Goal: Task Accomplishment & Management: Manage account settings

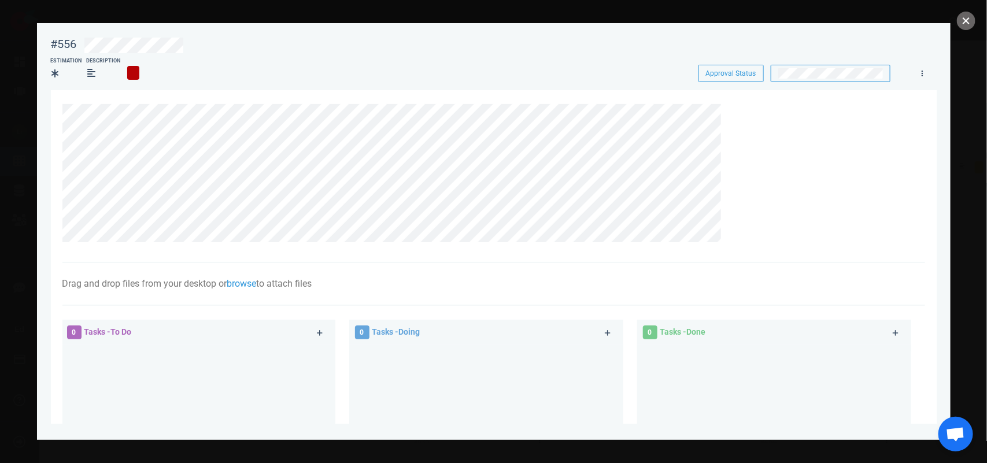
click at [963, 27] on button "close" at bounding box center [966, 21] width 18 height 18
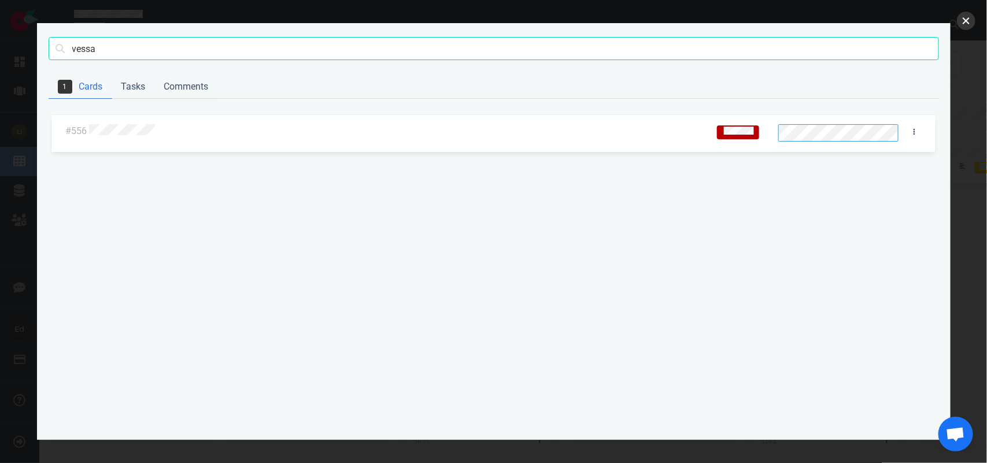
click at [960, 14] on button "close" at bounding box center [966, 21] width 18 height 18
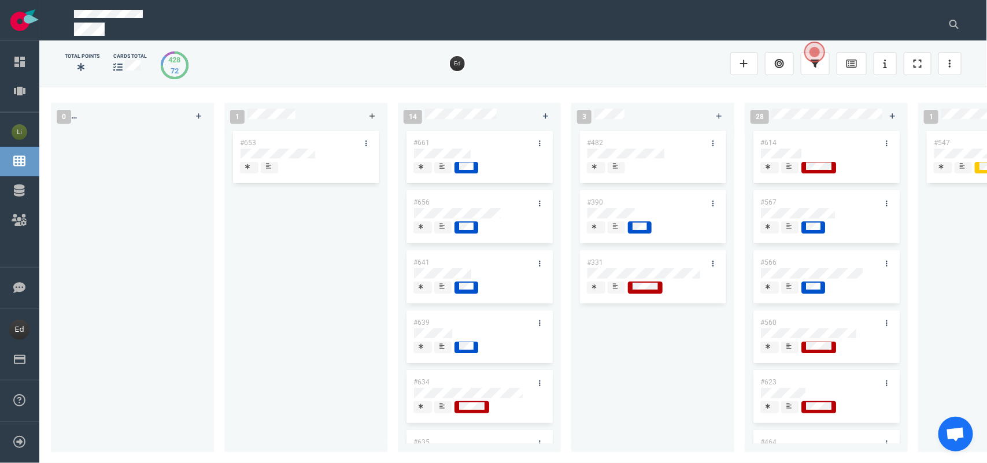
click at [374, 113] on icon at bounding box center [372, 116] width 6 height 7
click at [362, 263] on div "#653" at bounding box center [305, 286] width 149 height 310
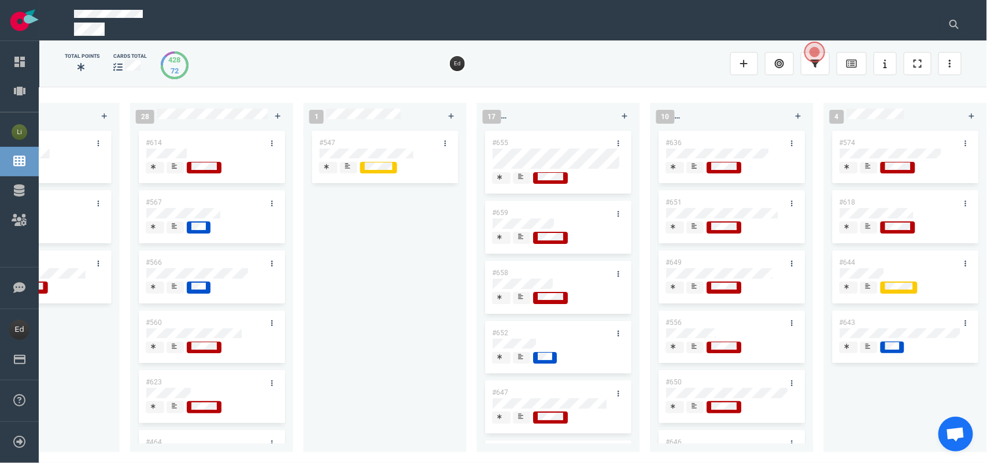
scroll to position [0, 610]
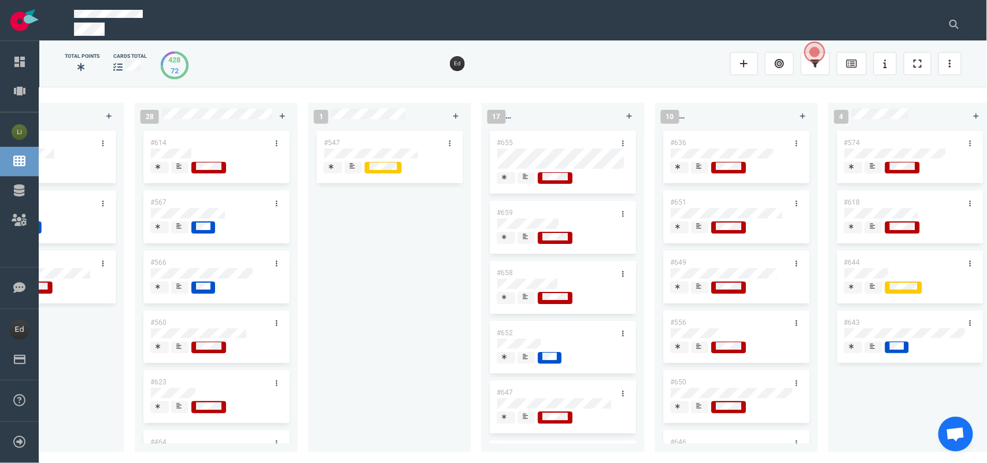
click at [525, 186] on div at bounding box center [563, 179] width 132 height 15
click at [524, 184] on div at bounding box center [527, 178] width 8 height 12
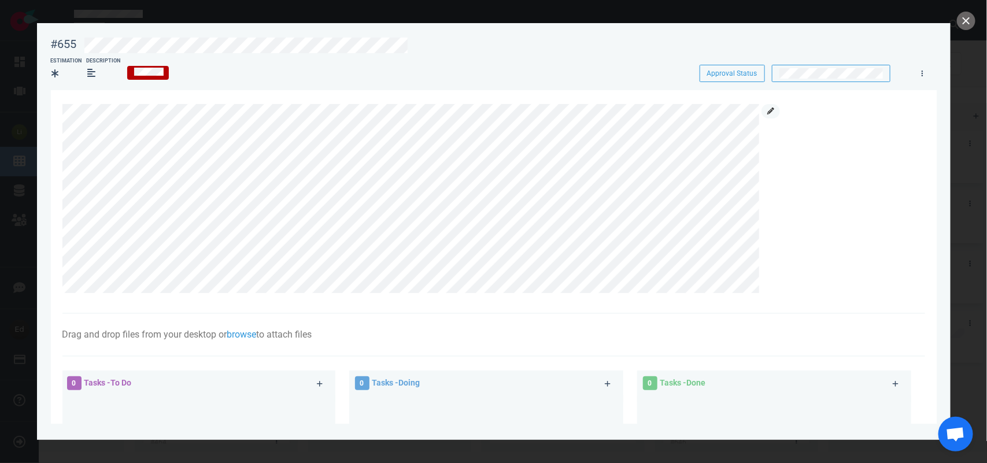
click at [771, 110] on icon at bounding box center [770, 111] width 7 height 7
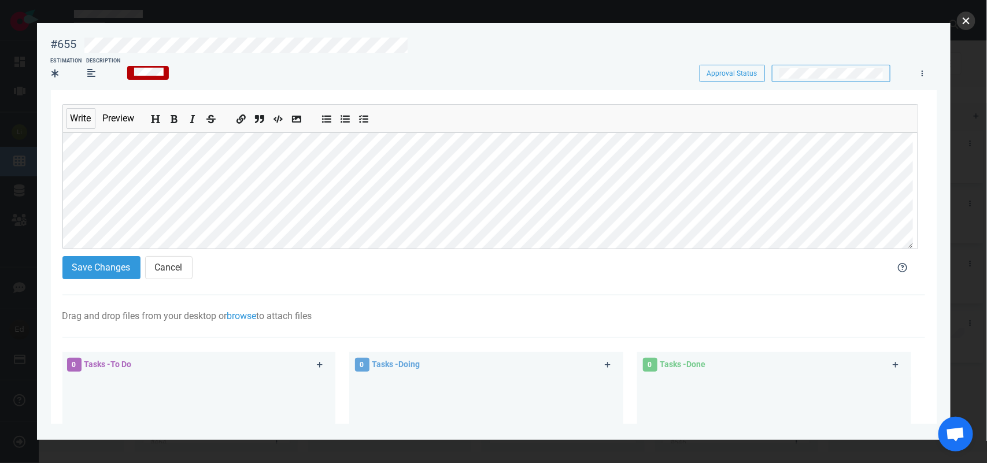
click at [970, 21] on button "close" at bounding box center [966, 21] width 18 height 18
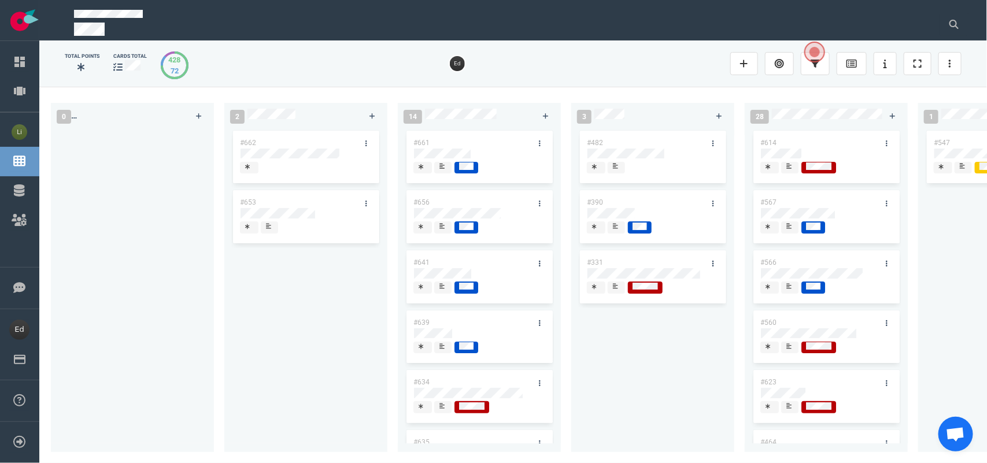
click at [370, 134] on div at bounding box center [368, 143] width 22 height 24
click at [365, 145] on icon at bounding box center [366, 143] width 2 height 7
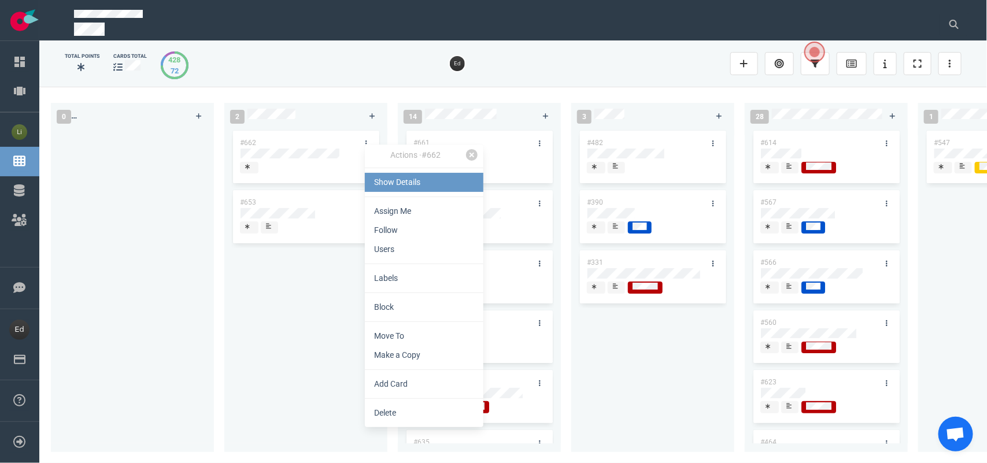
click at [382, 174] on link "Show Details" at bounding box center [424, 182] width 119 height 19
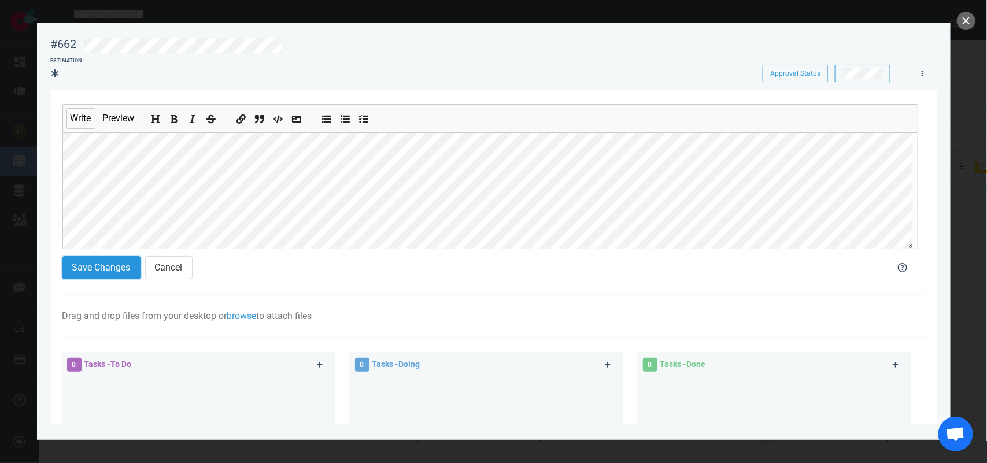
click at [72, 278] on button "Save Changes" at bounding box center [101, 267] width 78 height 23
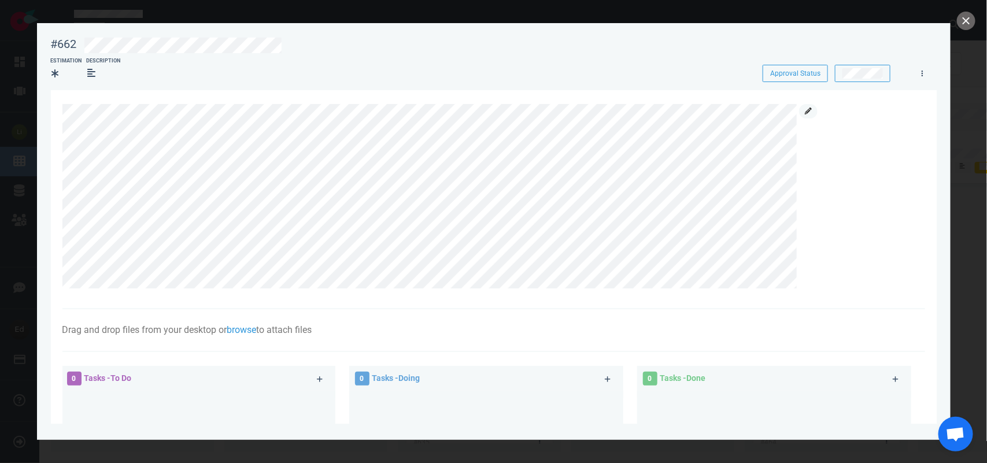
click at [804, 116] on link at bounding box center [808, 111] width 18 height 14
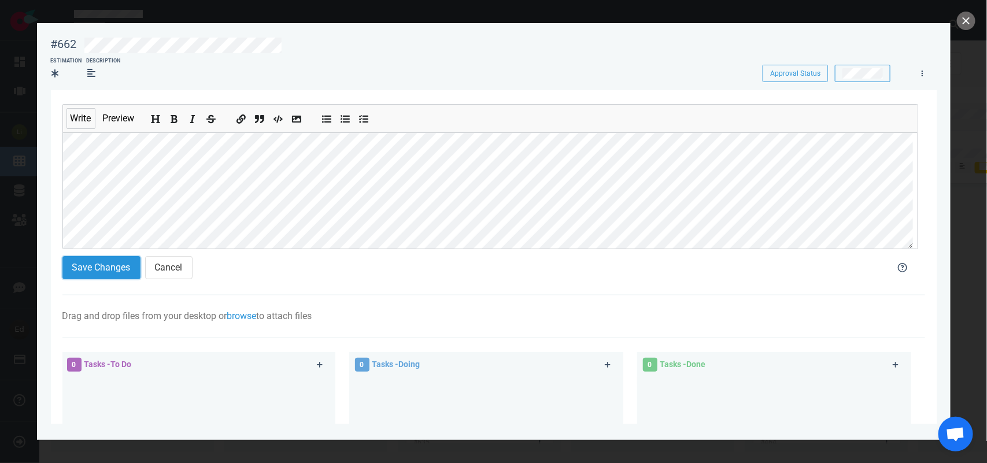
click at [107, 264] on button "Save Changes" at bounding box center [101, 267] width 78 height 23
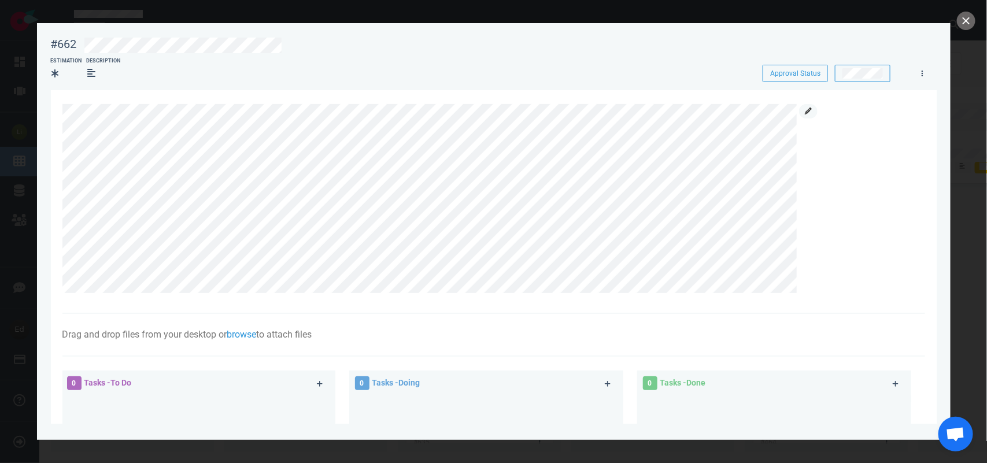
click at [805, 110] on icon at bounding box center [808, 111] width 7 height 7
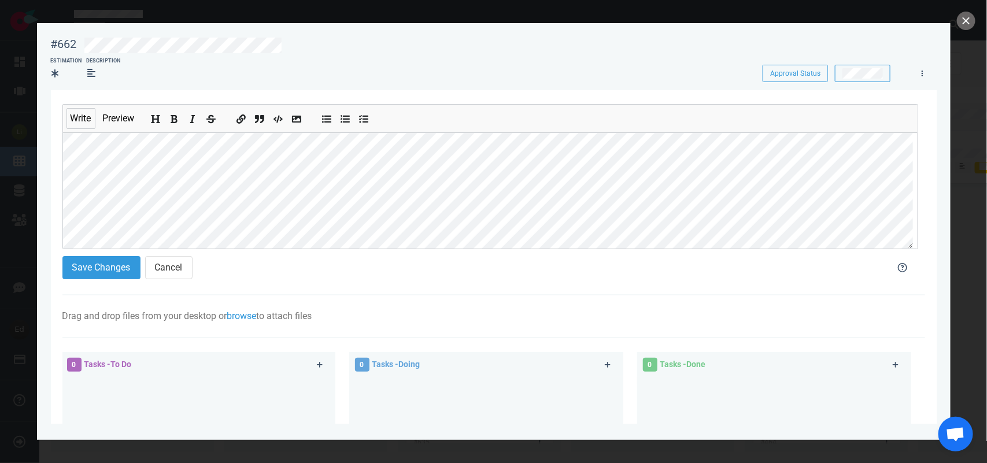
scroll to position [117, 0]
click at [91, 253] on div "Save Changes Cancel" at bounding box center [468, 267] width 826 height 37
click at [92, 272] on button "Save Changes" at bounding box center [101, 267] width 78 height 23
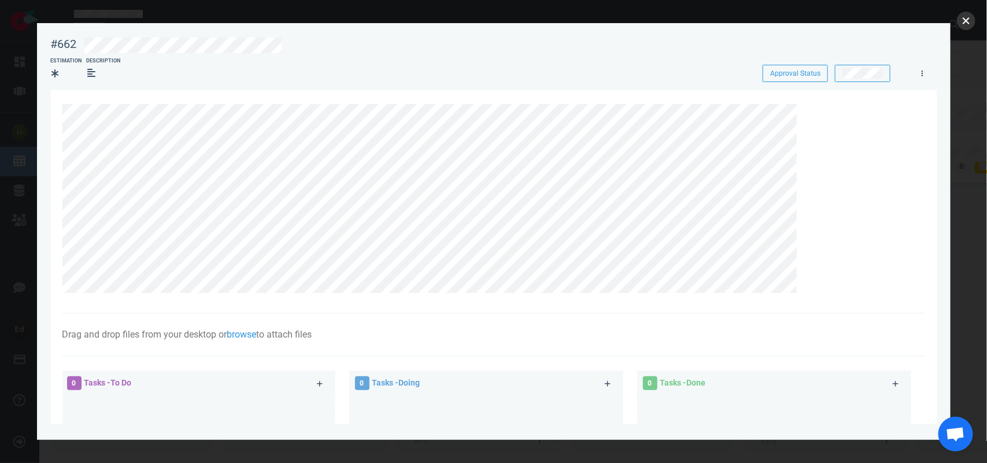
click at [967, 20] on button "close" at bounding box center [966, 21] width 18 height 18
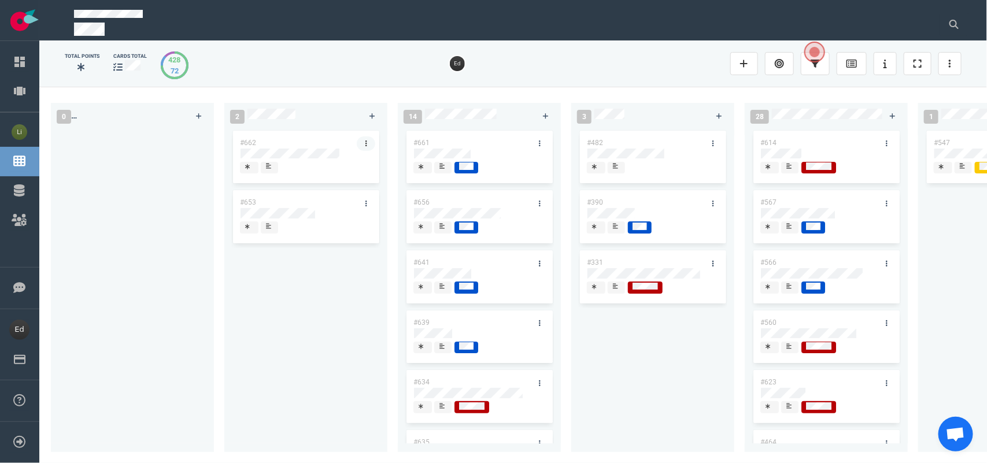
click at [364, 145] on link at bounding box center [366, 143] width 18 height 14
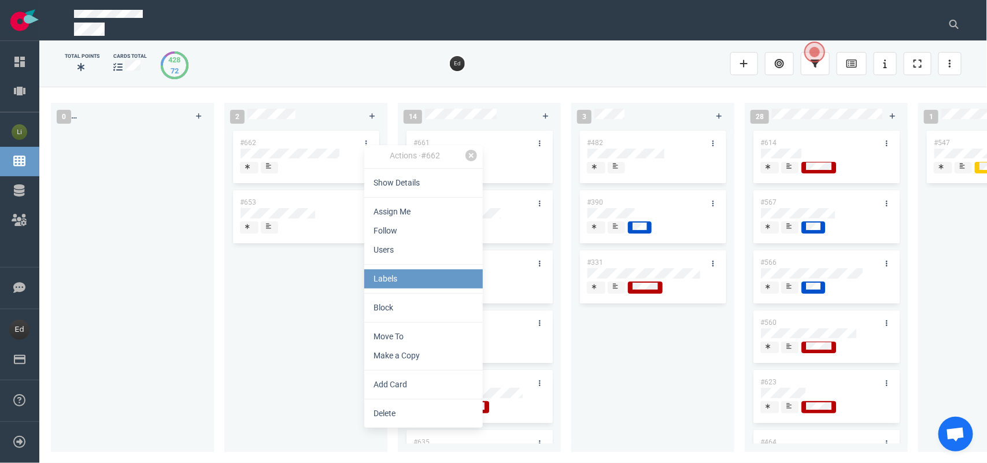
click at [383, 275] on link "Labels" at bounding box center [423, 278] width 119 height 19
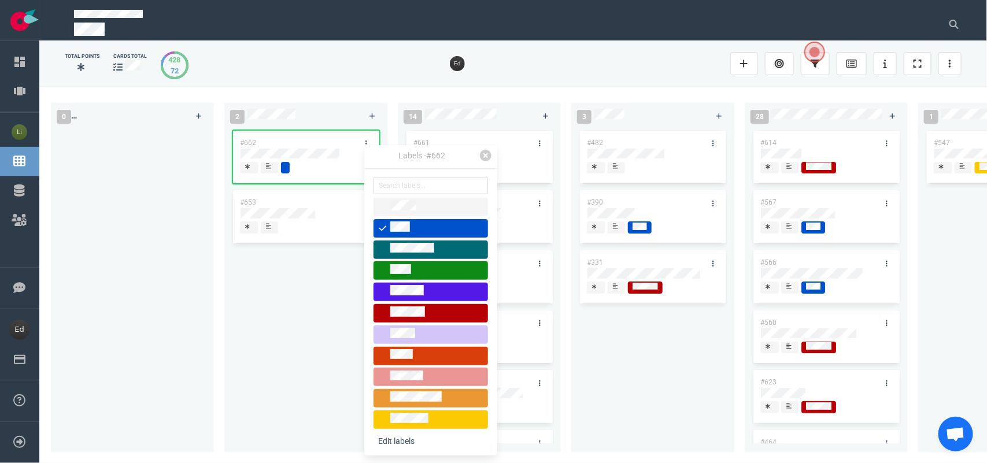
click at [306, 309] on div "#662 #653" at bounding box center [305, 283] width 149 height 310
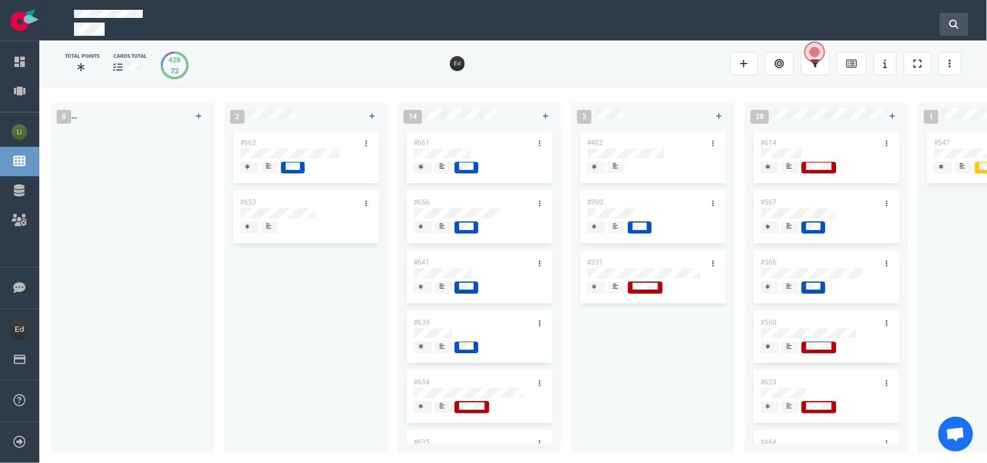
click at [954, 14] on button at bounding box center [953, 24] width 29 height 23
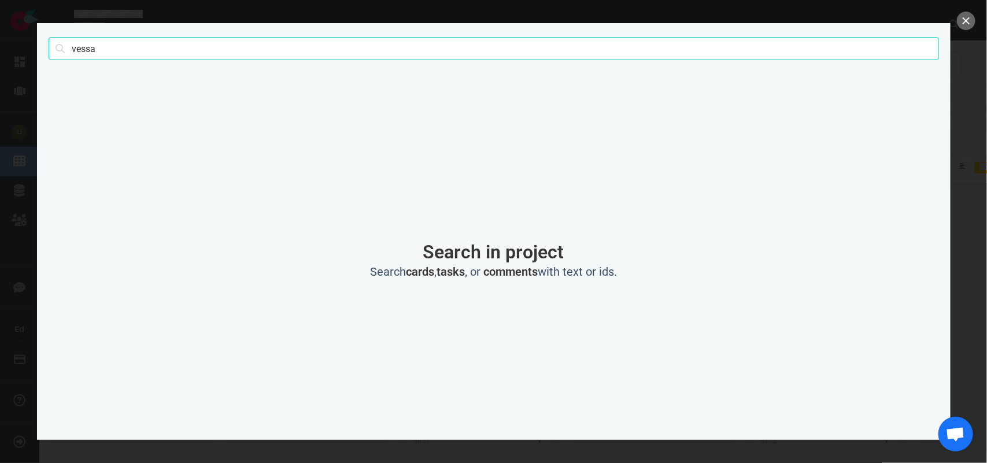
click at [93, 49] on input "vessa" at bounding box center [494, 48] width 890 height 23
type input "v"
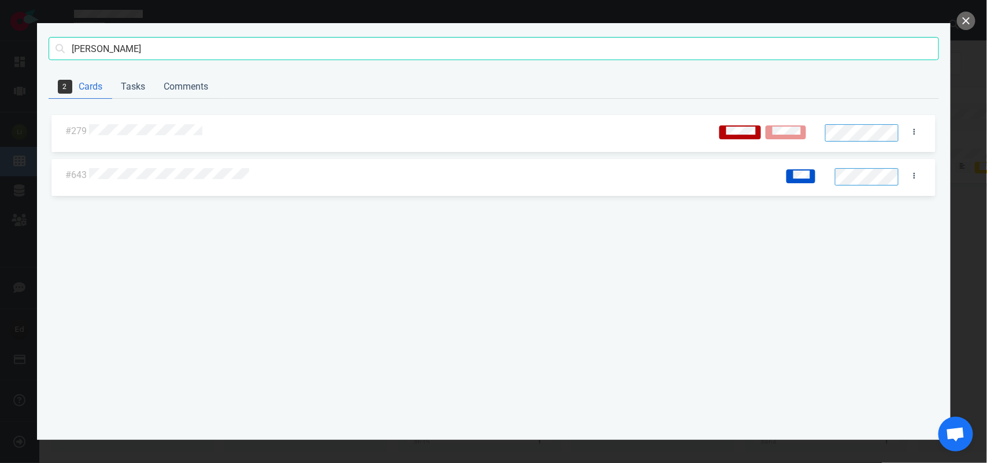
type input "[PERSON_NAME]"
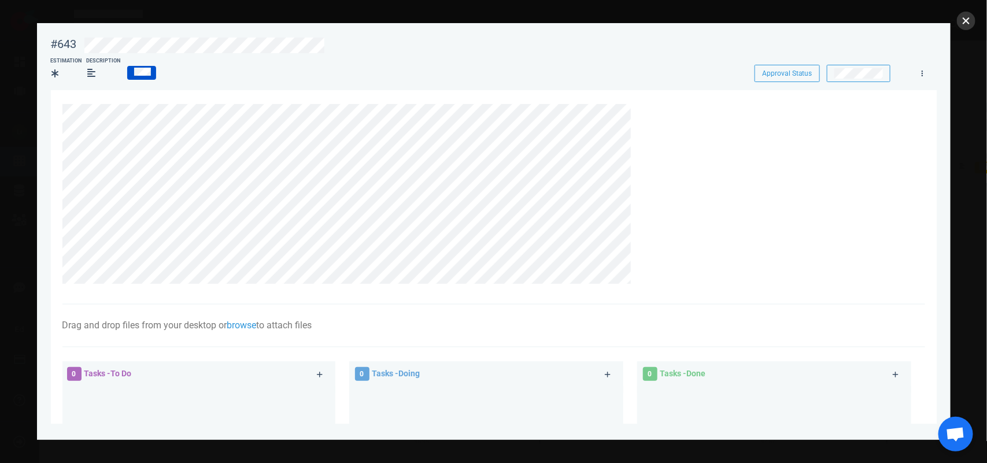
click at [973, 22] on button "close" at bounding box center [966, 21] width 18 height 18
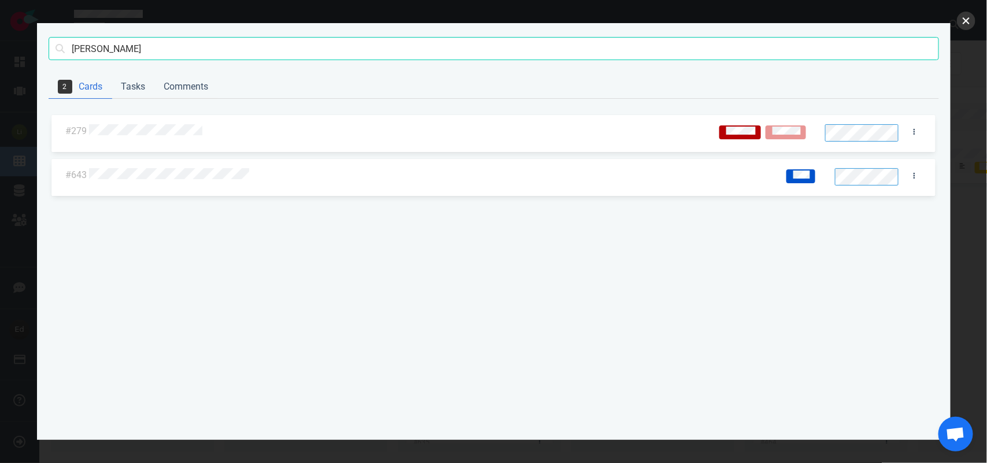
click at [964, 16] on button "close" at bounding box center [966, 21] width 18 height 18
